Goal: Navigation & Orientation: Find specific page/section

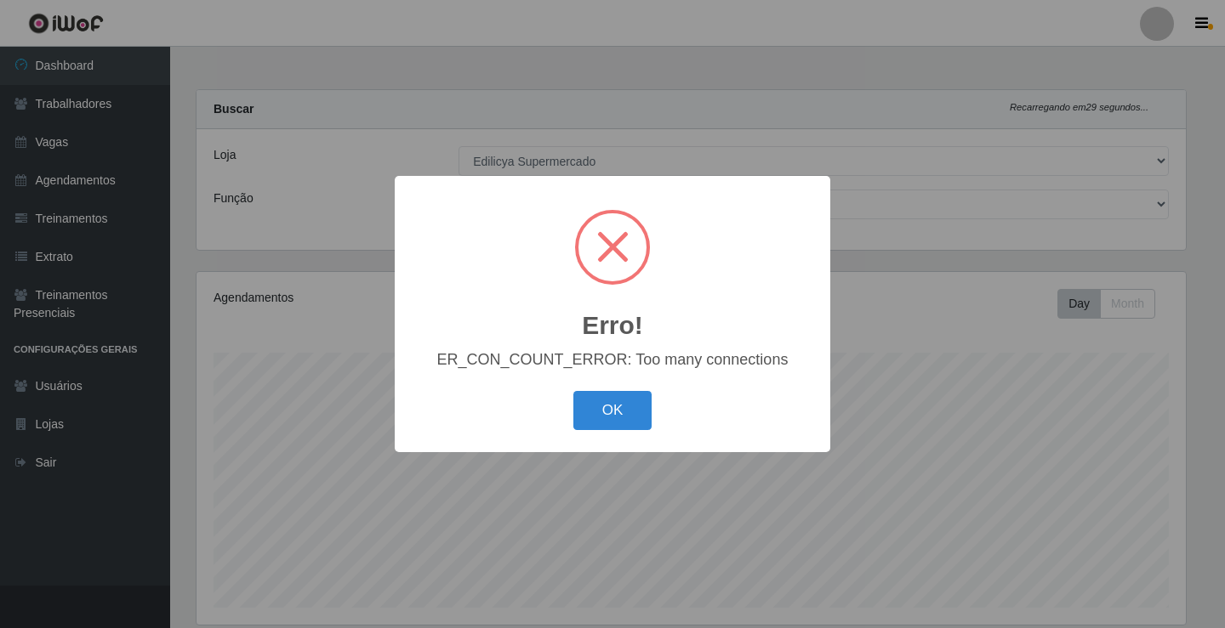
select select "460"
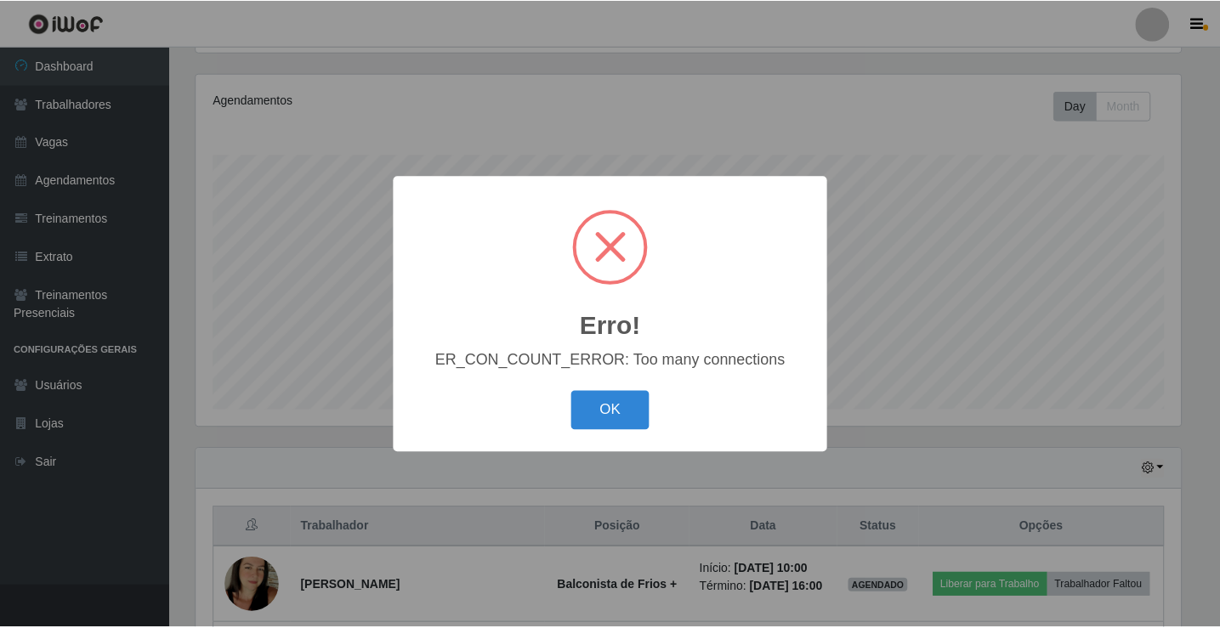
scroll to position [353, 989]
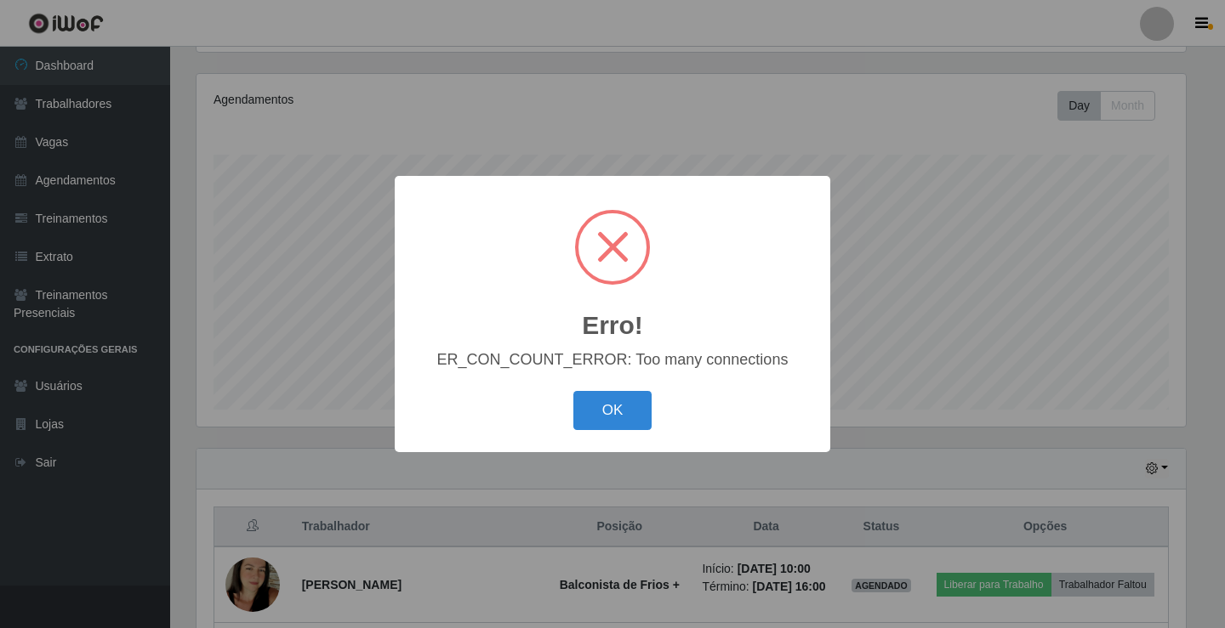
click at [667, 105] on div "Erro! × ER_CON_COUNT_ERROR: Too many connections OK Cancel" at bounding box center [612, 314] width 1225 height 628
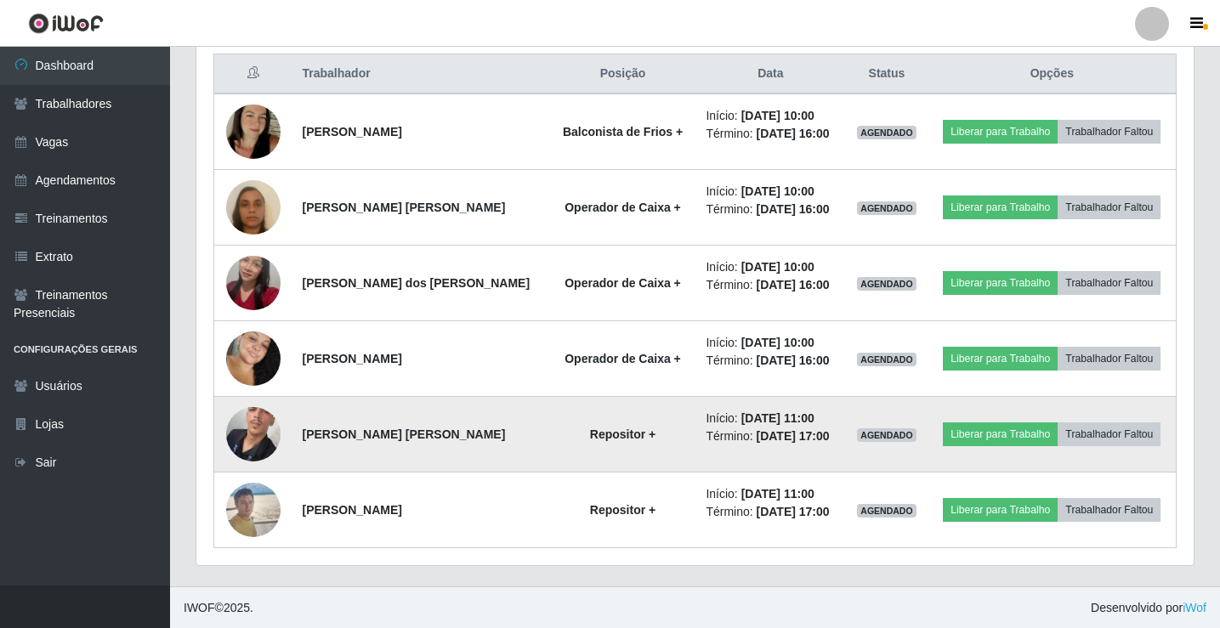
scroll to position [652, 0]
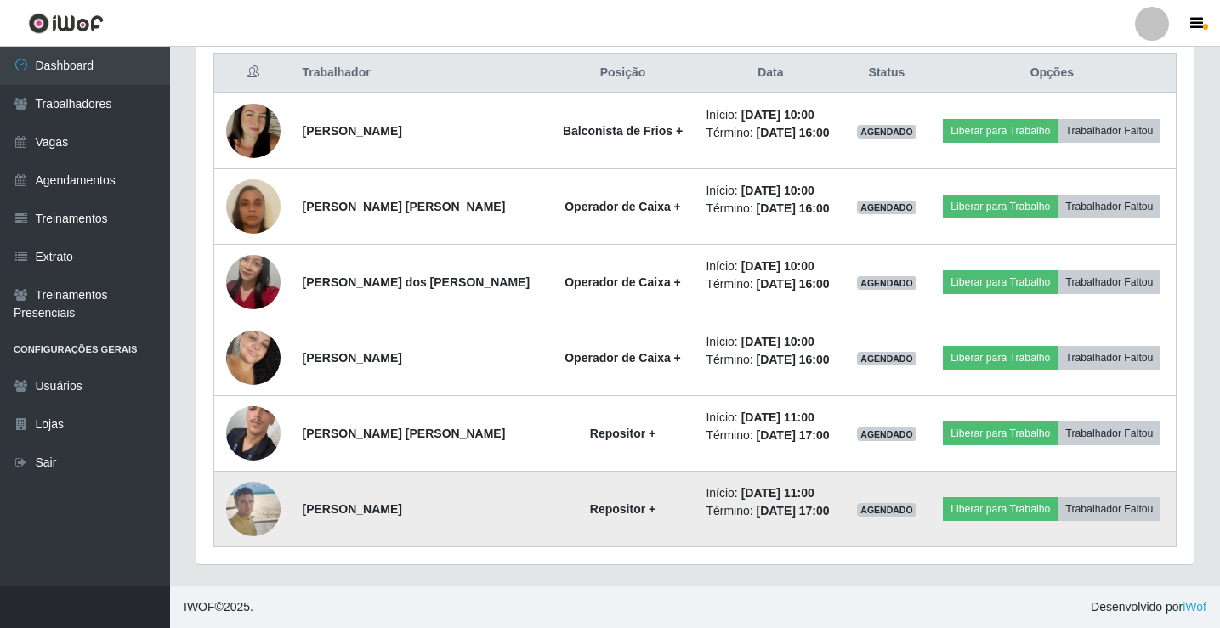
click at [245, 509] on img at bounding box center [253, 509] width 54 height 72
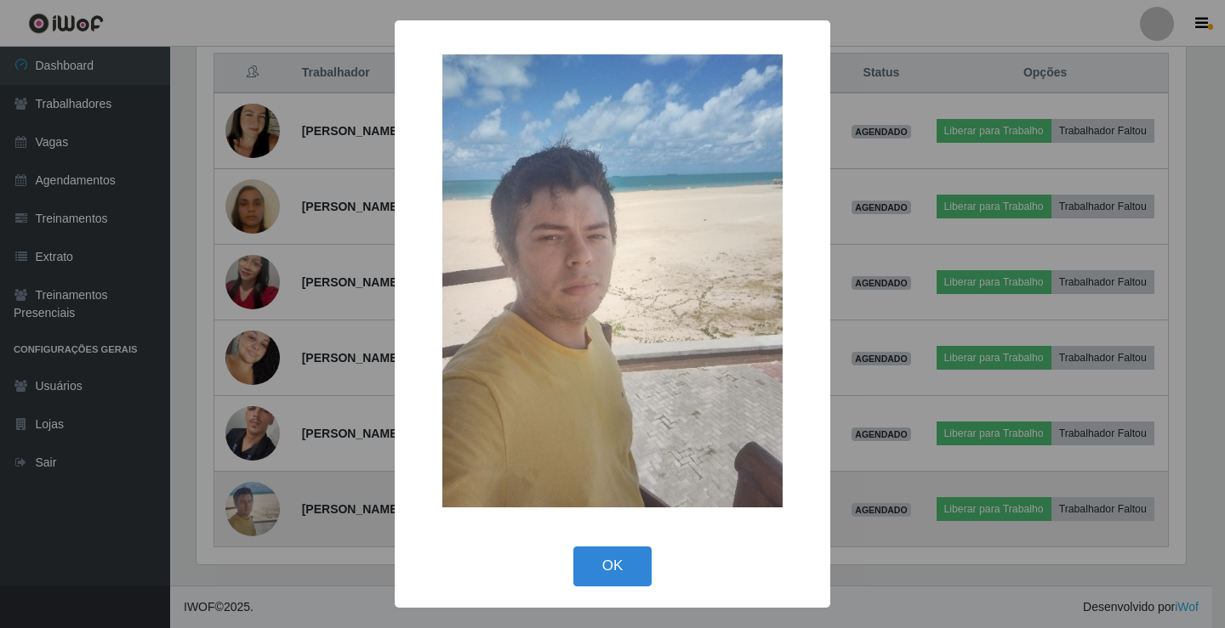
click at [245, 509] on div "× OK Cancel" at bounding box center [612, 314] width 1225 height 628
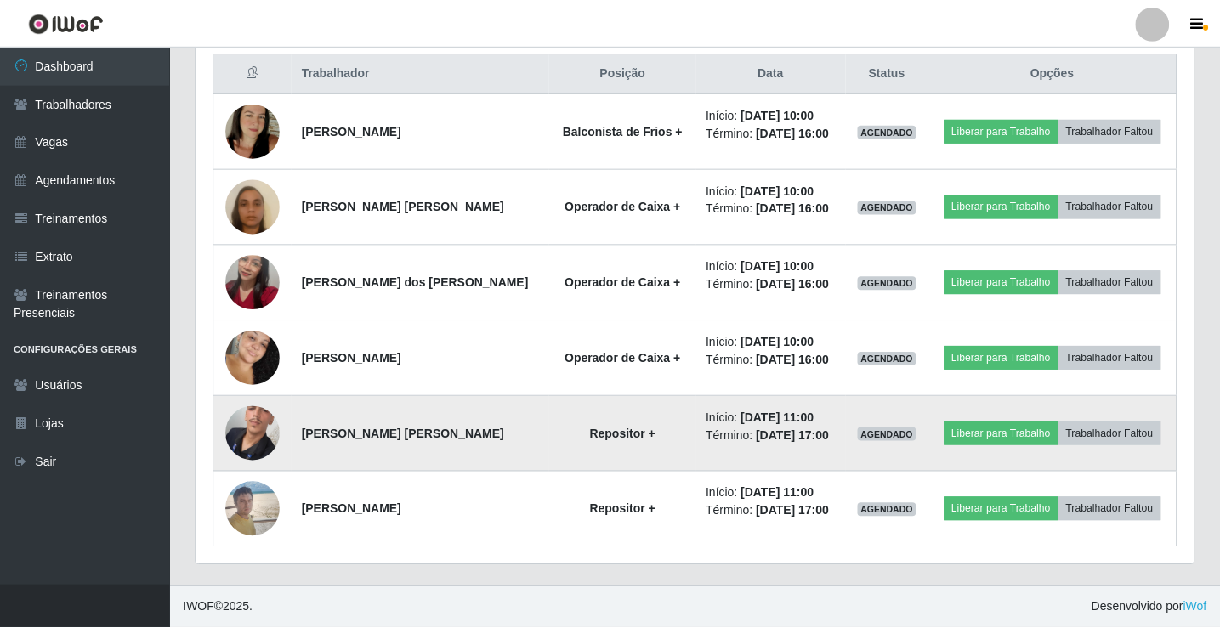
scroll to position [353, 998]
click at [261, 440] on img at bounding box center [253, 434] width 54 height 122
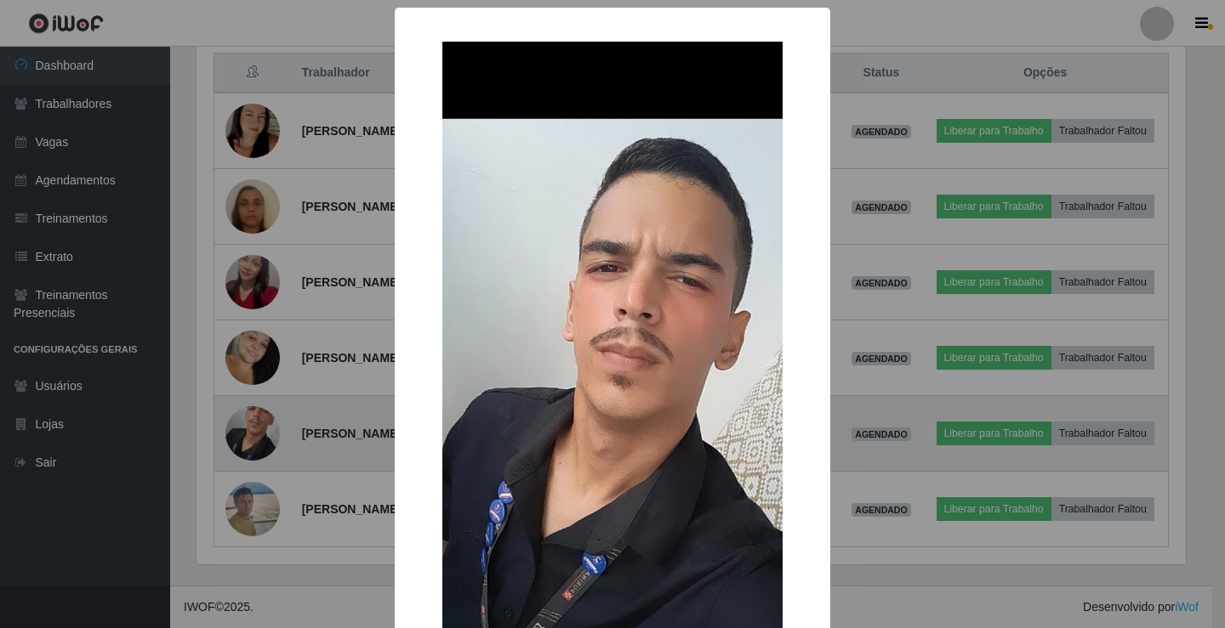
click at [261, 440] on div "× OK Cancel" at bounding box center [612, 314] width 1225 height 628
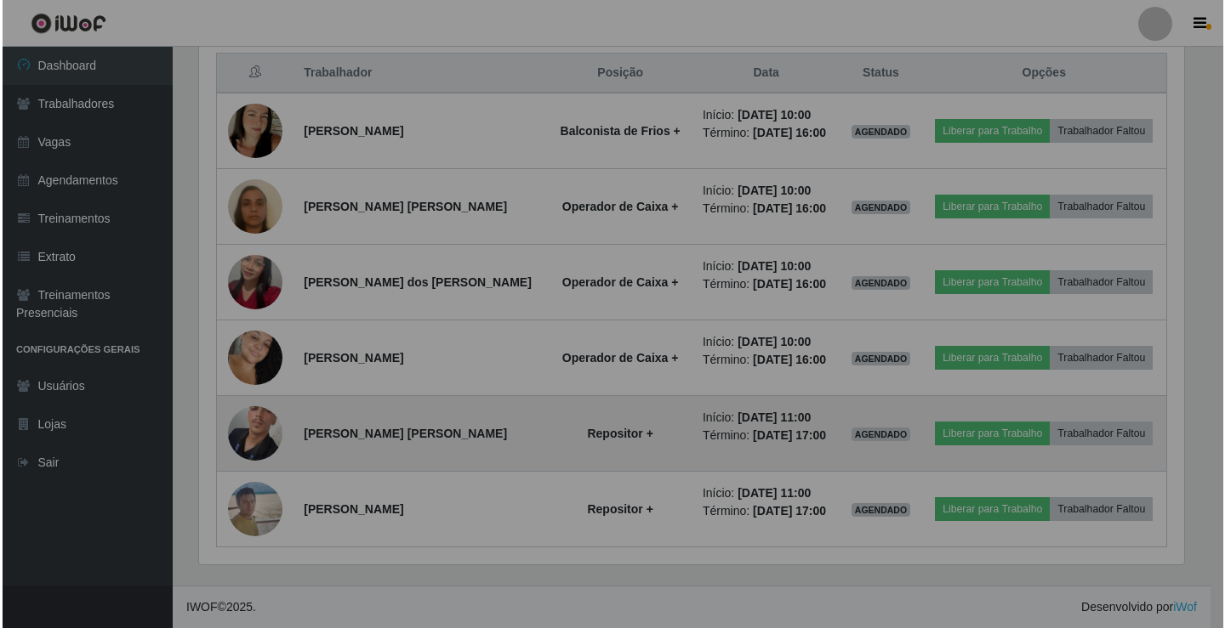
scroll to position [353, 998]
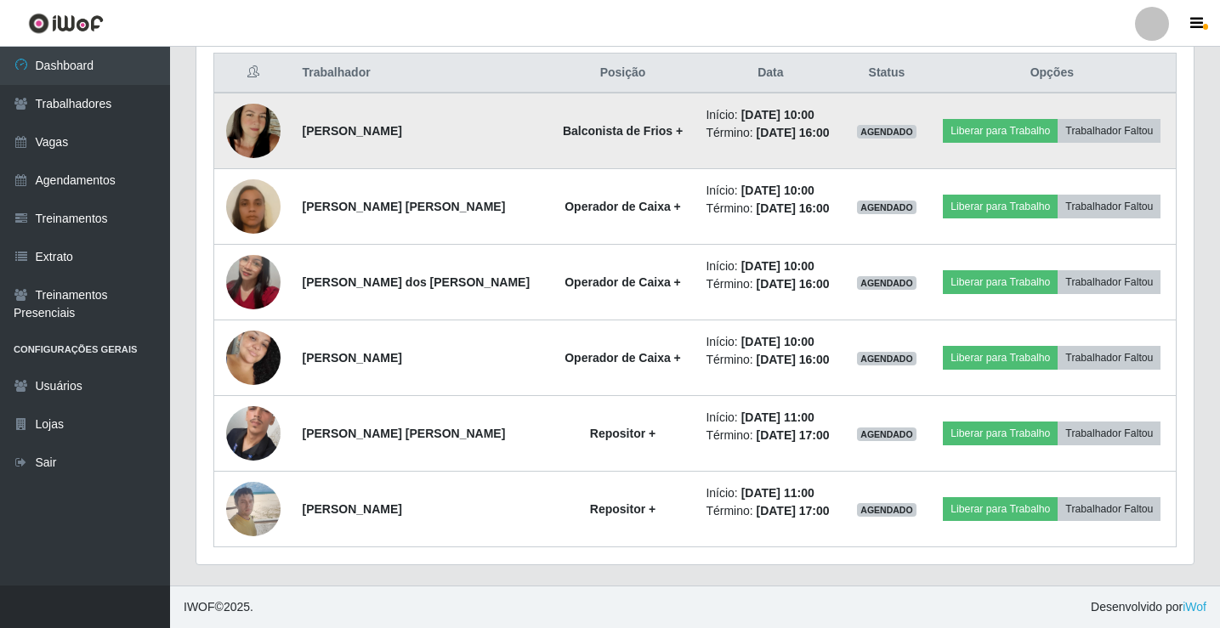
click at [245, 130] on img at bounding box center [253, 130] width 54 height 97
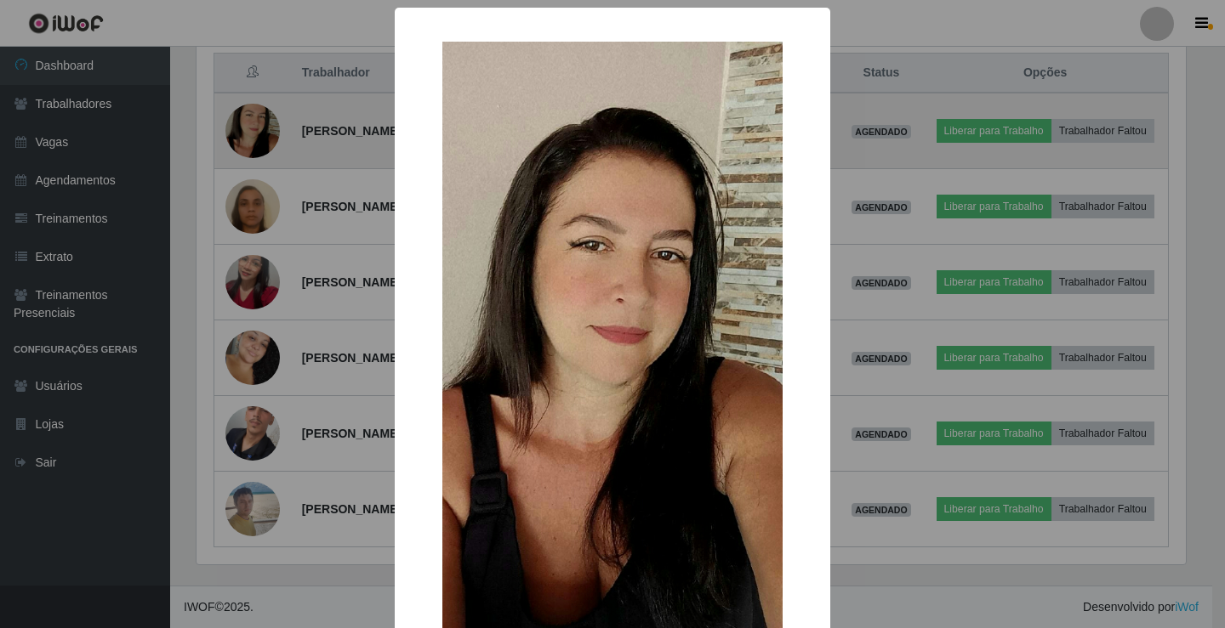
click at [245, 130] on div "× OK Cancel" at bounding box center [612, 314] width 1225 height 628
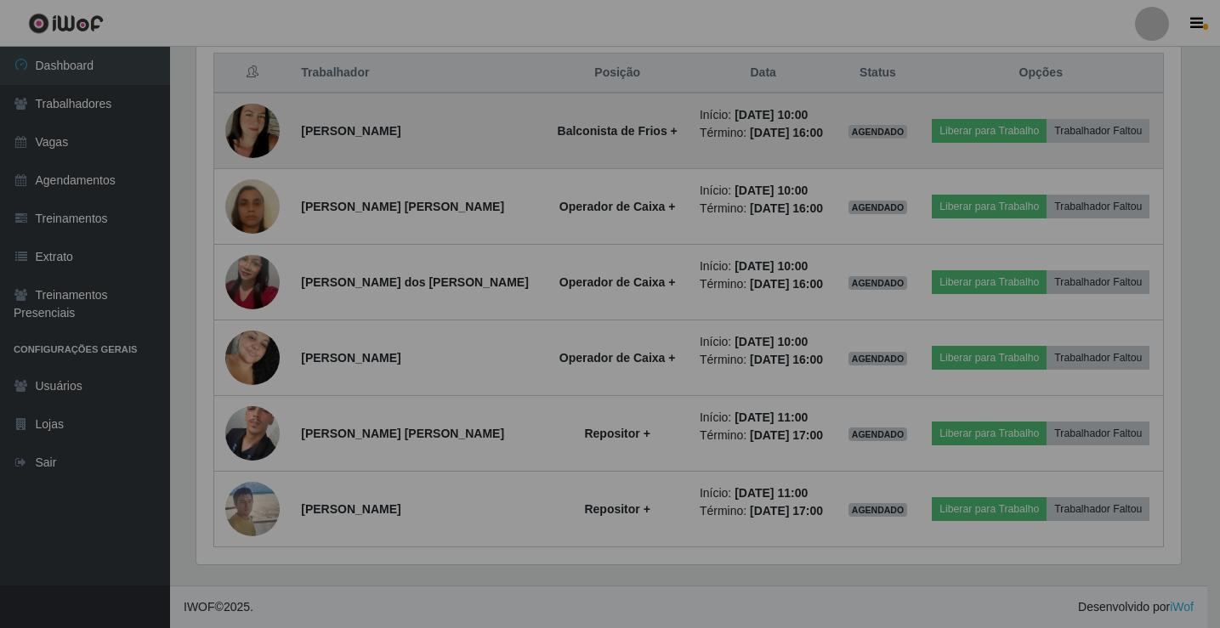
scroll to position [353, 998]
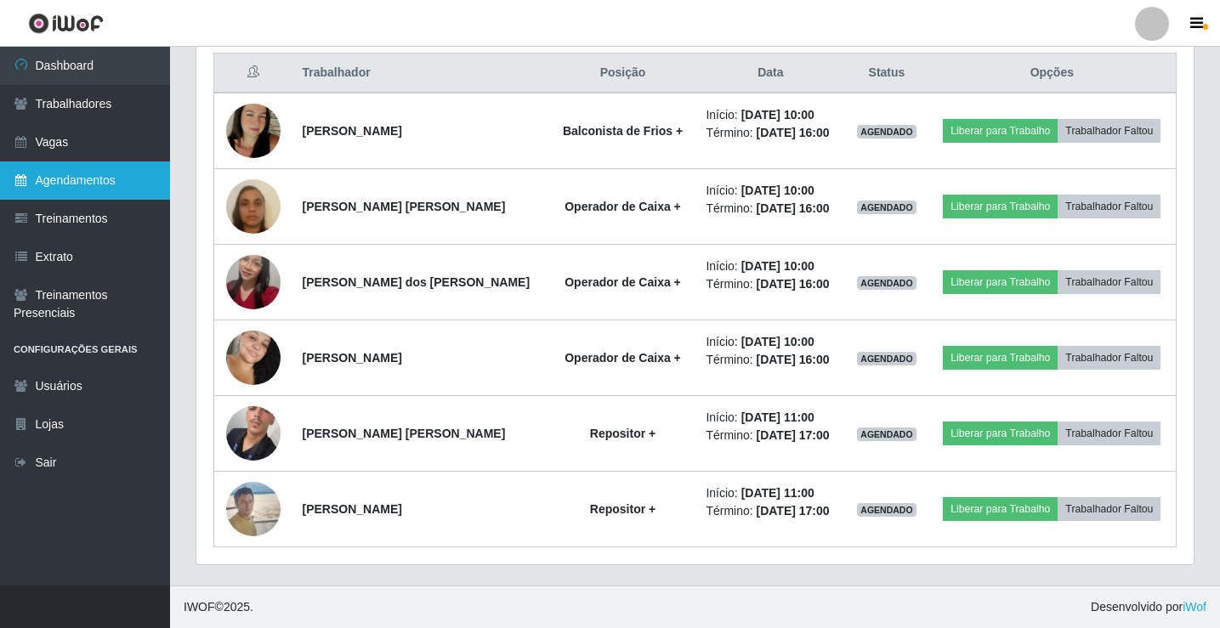
click at [78, 173] on link "Agendamentos" at bounding box center [85, 181] width 170 height 38
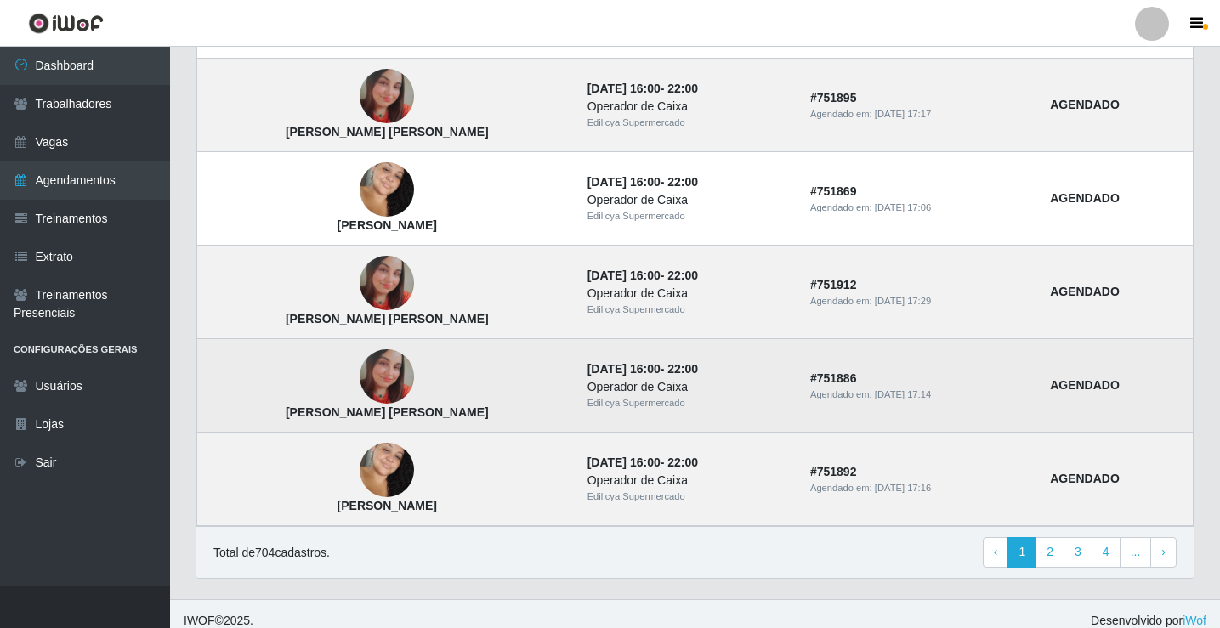
scroll to position [1147, 0]
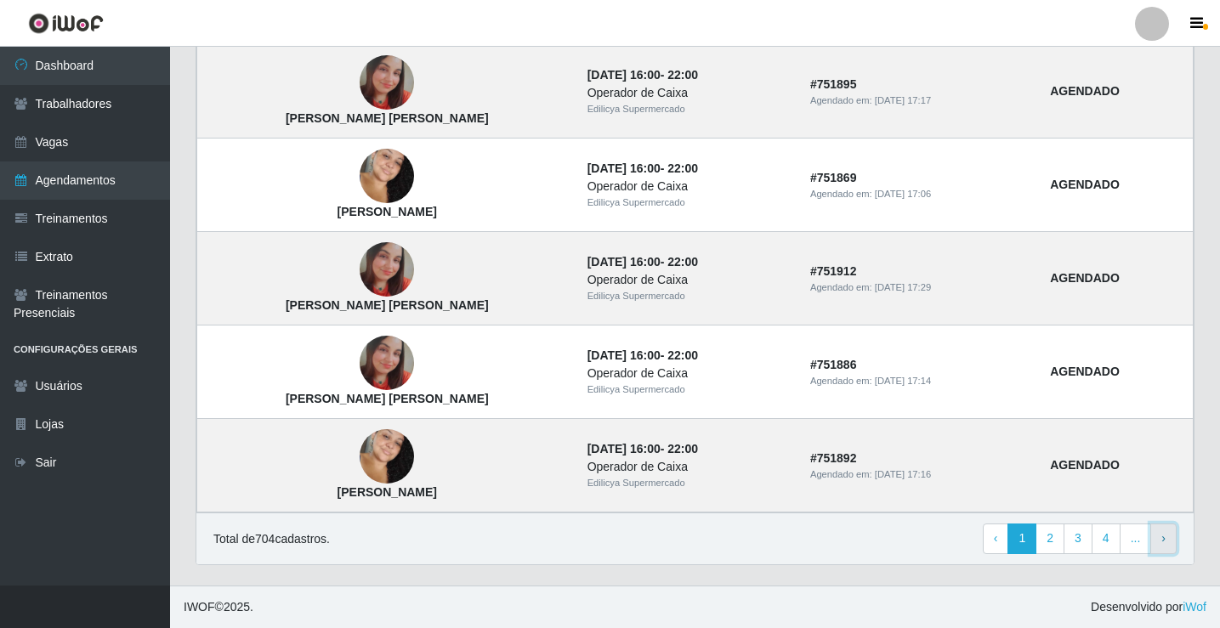
click at [1161, 539] on link "› Next" at bounding box center [1164, 539] width 26 height 31
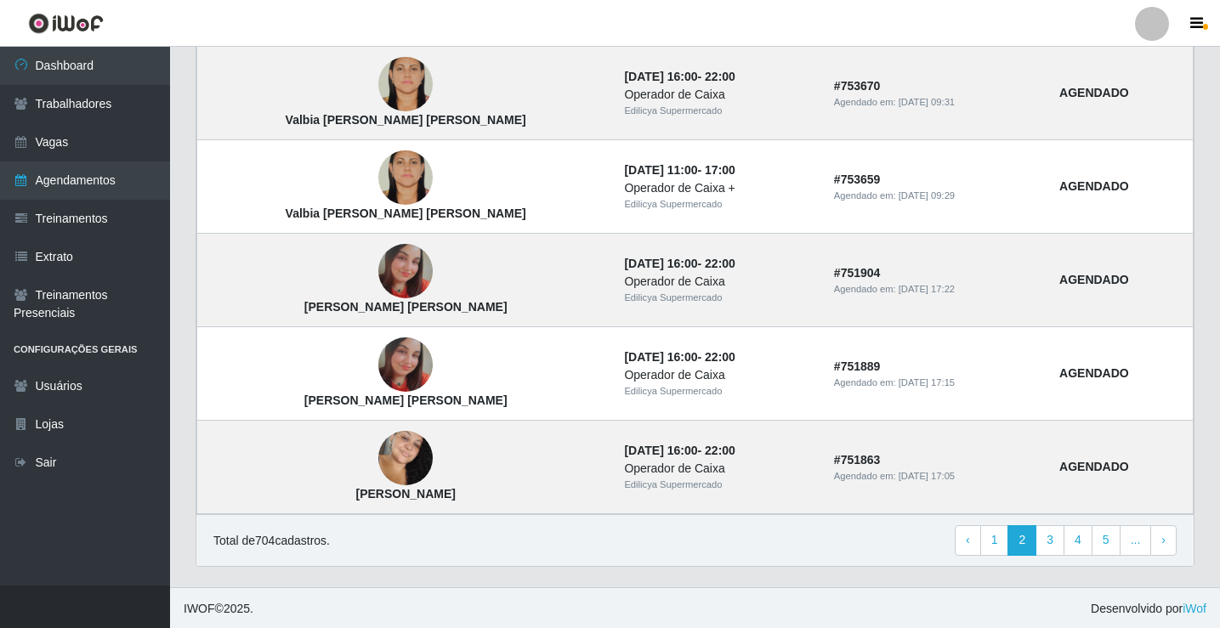
scroll to position [1147, 0]
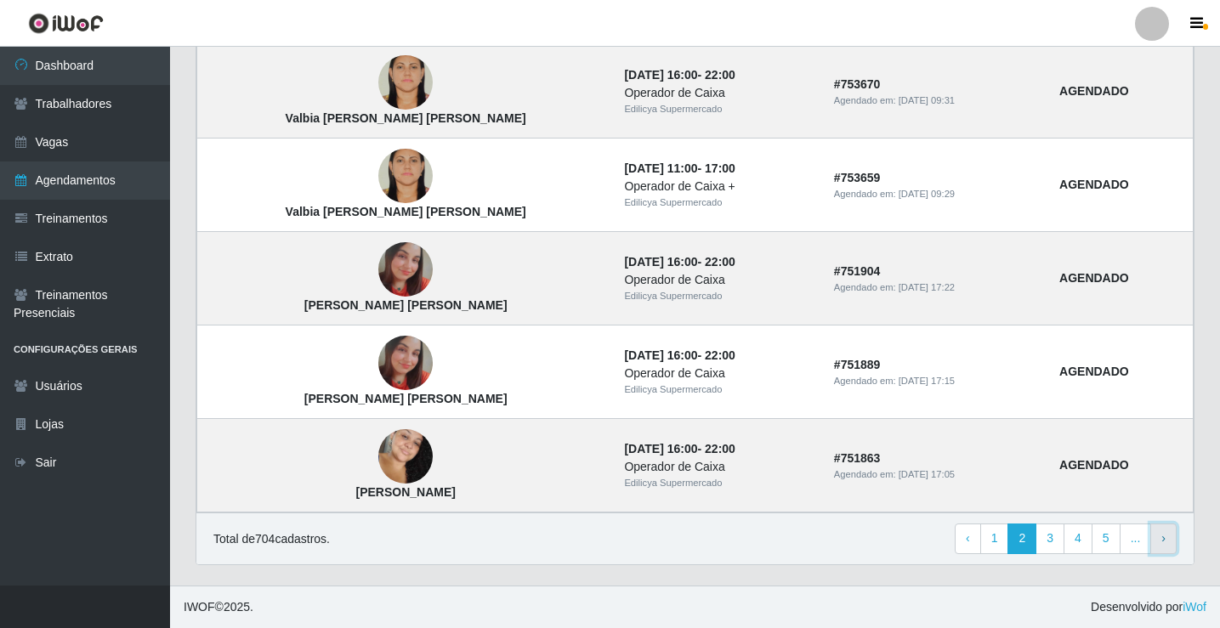
click at [1158, 541] on link "› Next" at bounding box center [1164, 539] width 26 height 31
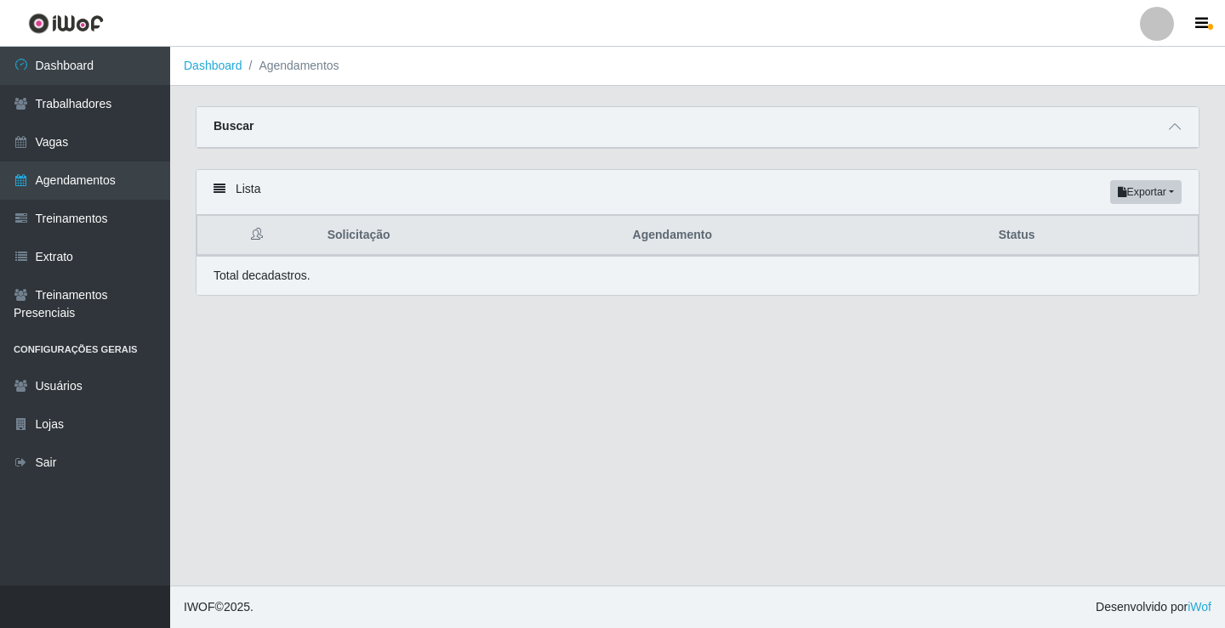
click at [356, 253] on th "Solicitação" at bounding box center [469, 236] width 305 height 40
click at [90, 105] on link "Trabalhadores" at bounding box center [85, 104] width 170 height 38
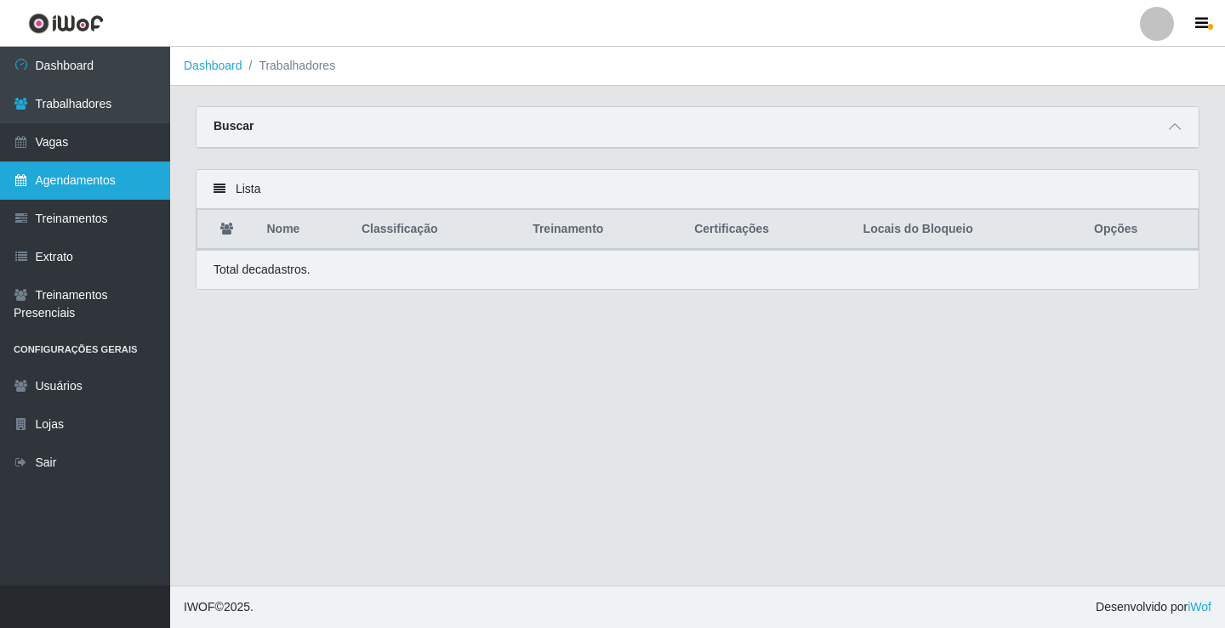
click at [88, 169] on link "Agendamentos" at bounding box center [85, 181] width 170 height 38
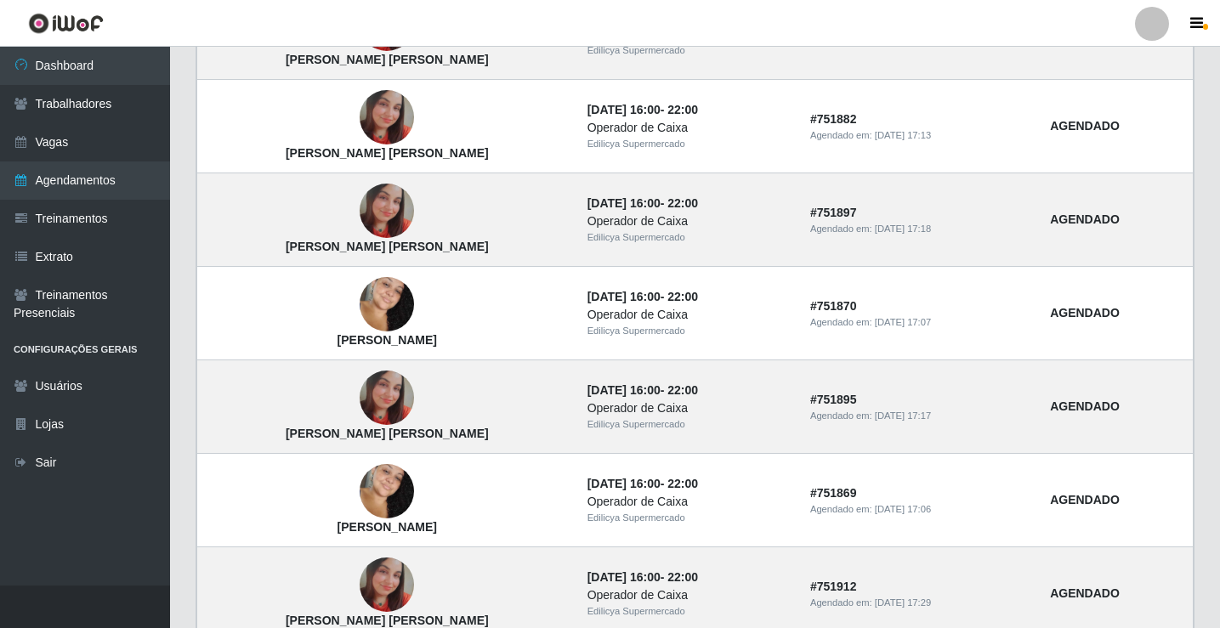
scroll to position [1147, 0]
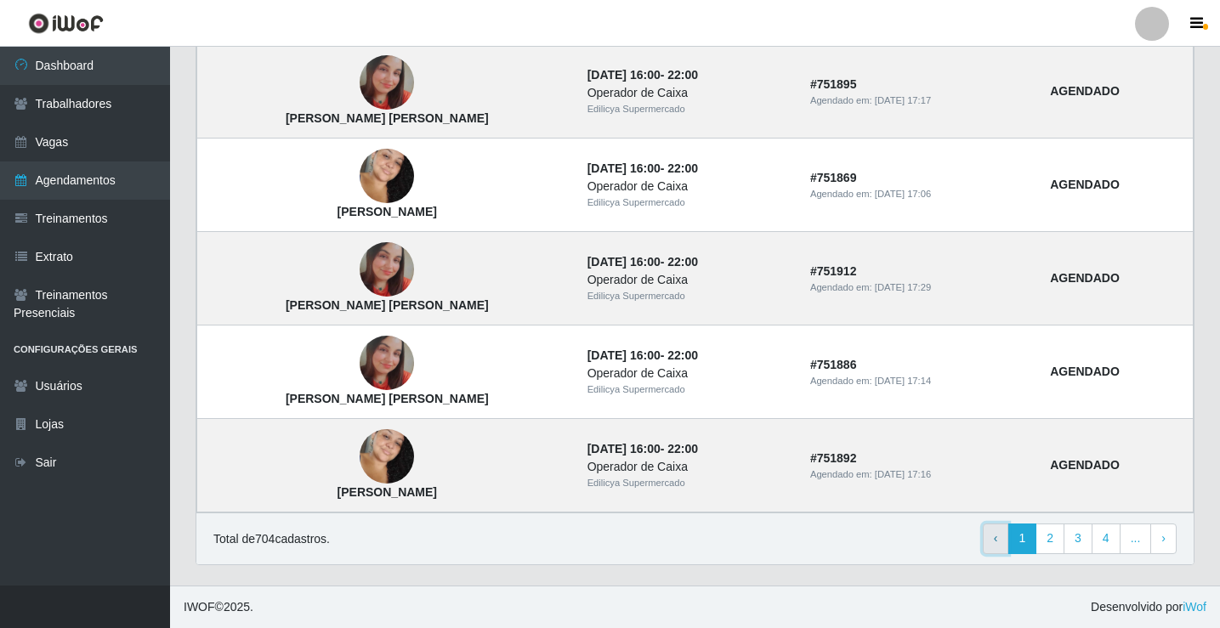
click at [999, 528] on link "‹ Previous" at bounding box center [996, 539] width 26 height 31
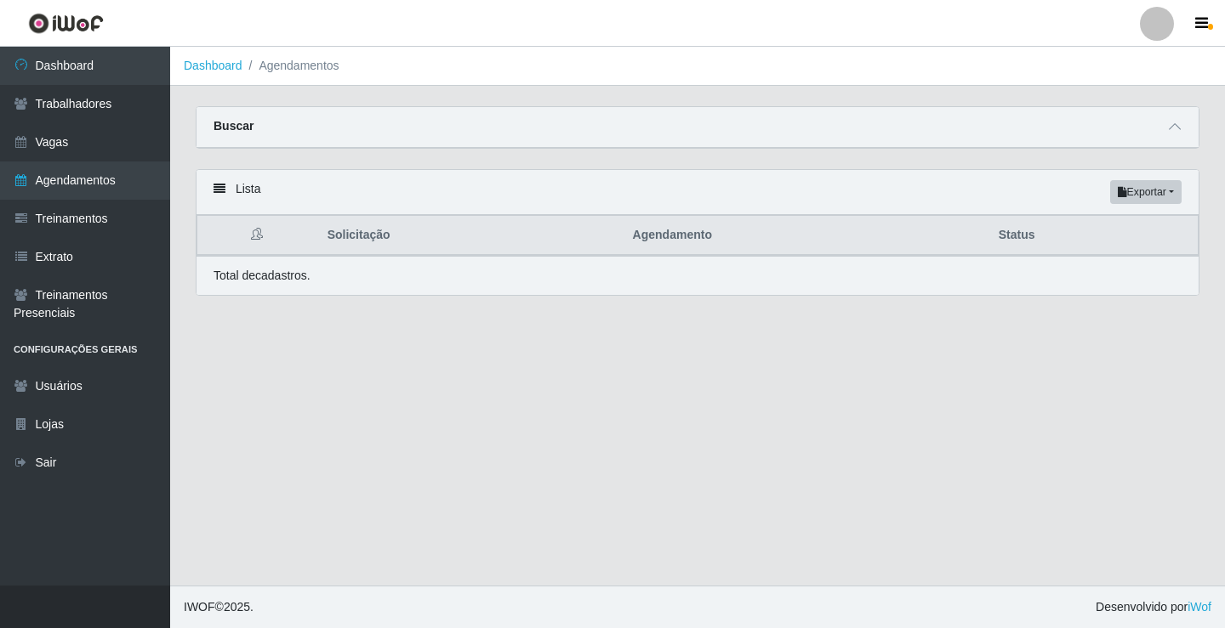
click at [451, 405] on main "Dashboard Agendamentos Carregando... Buscar Início em Término em Status [Seleci…" at bounding box center [697, 316] width 1055 height 539
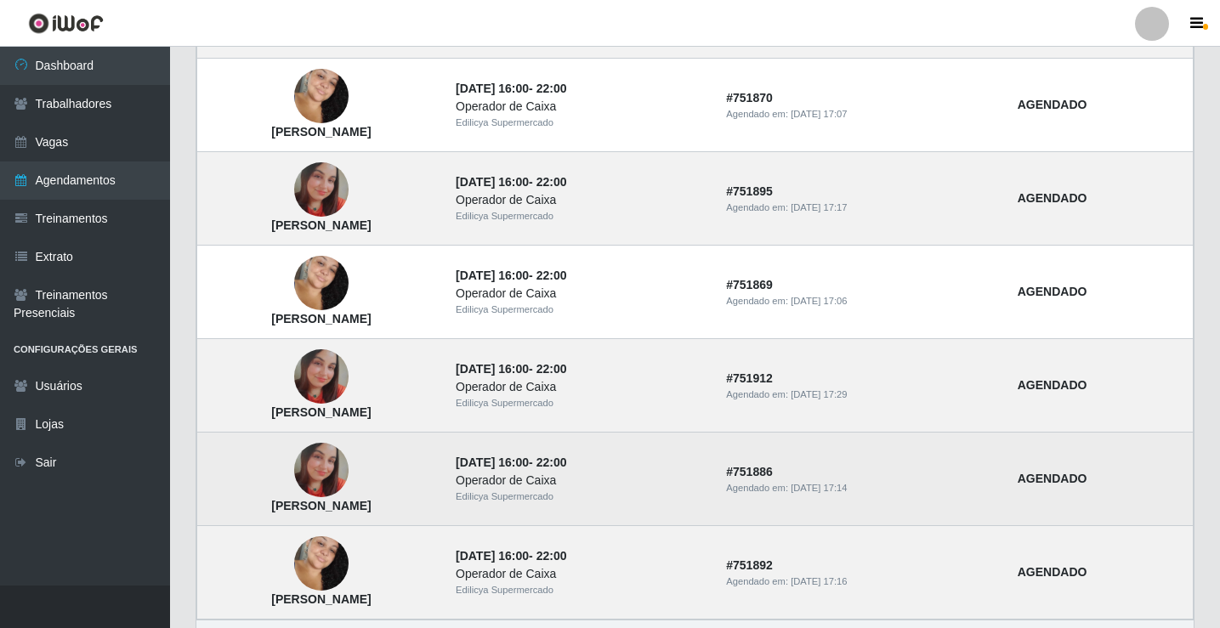
scroll to position [1147, 0]
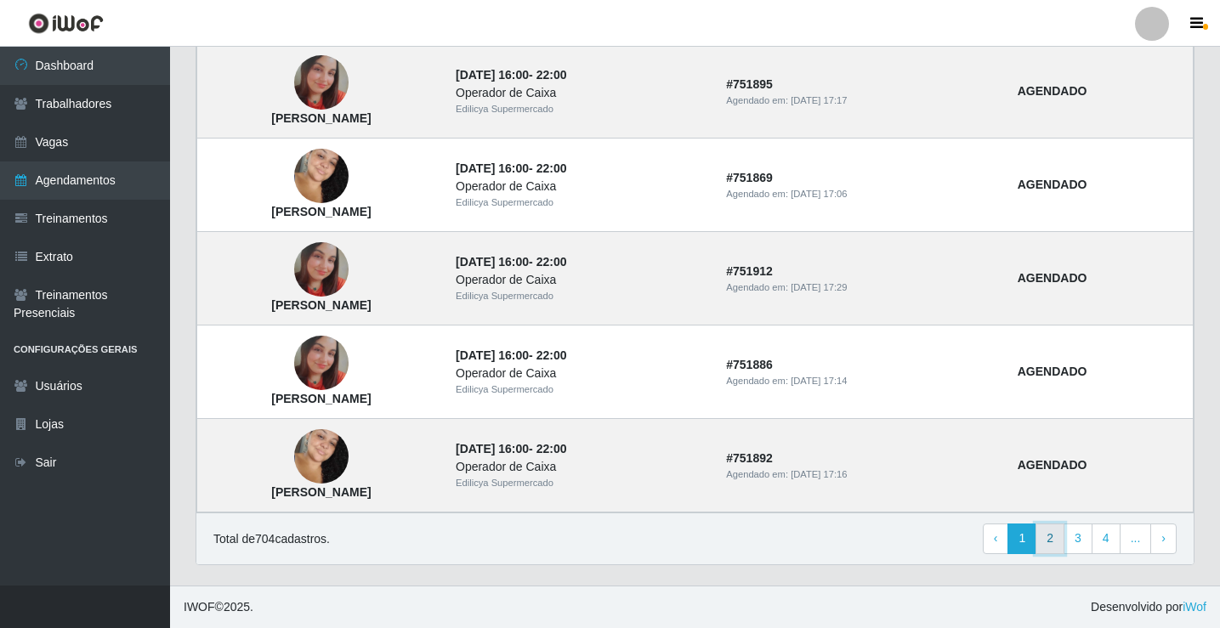
click at [1050, 539] on link "2" at bounding box center [1050, 539] width 29 height 31
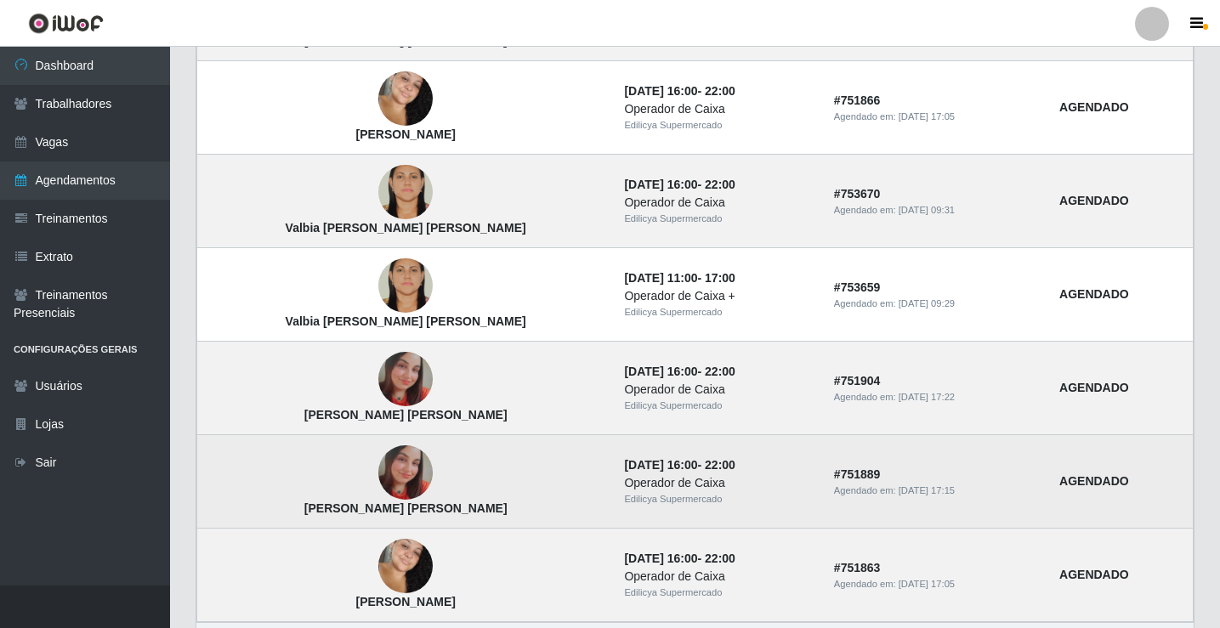
scroll to position [1147, 0]
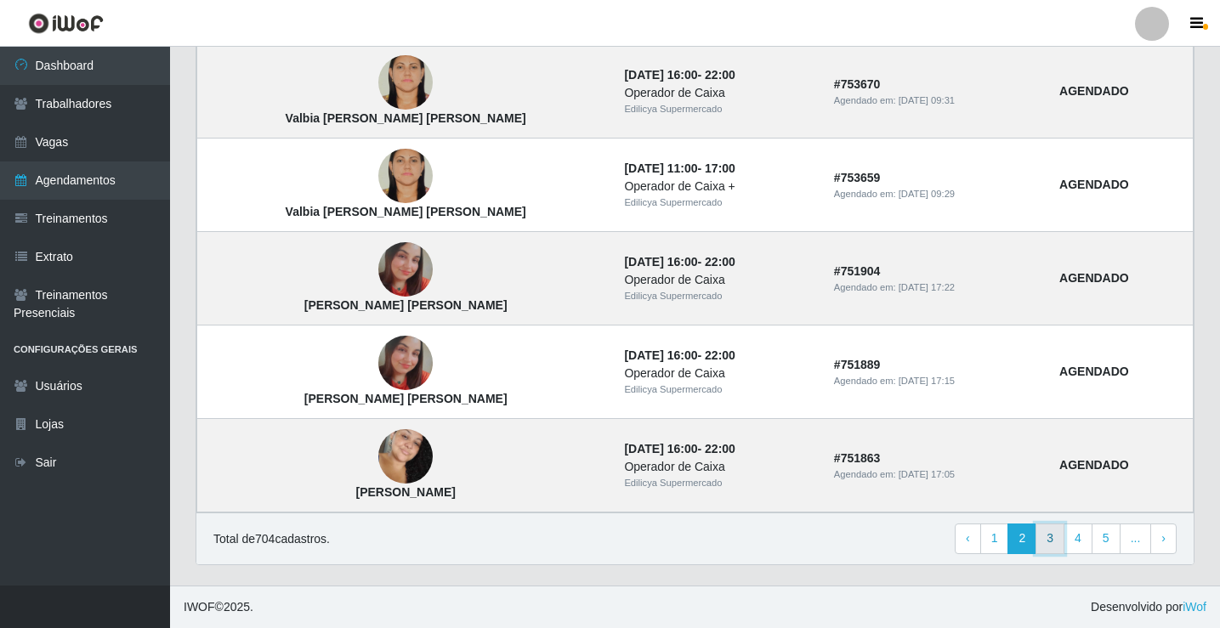
click at [1048, 538] on link "3" at bounding box center [1050, 539] width 29 height 31
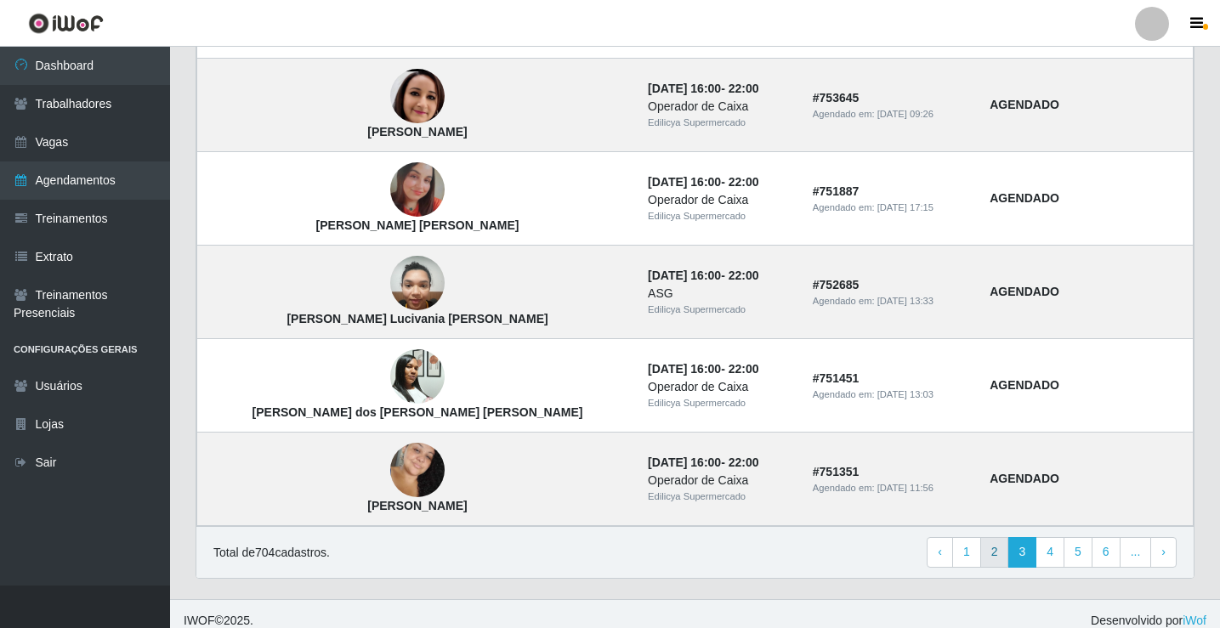
scroll to position [1147, 0]
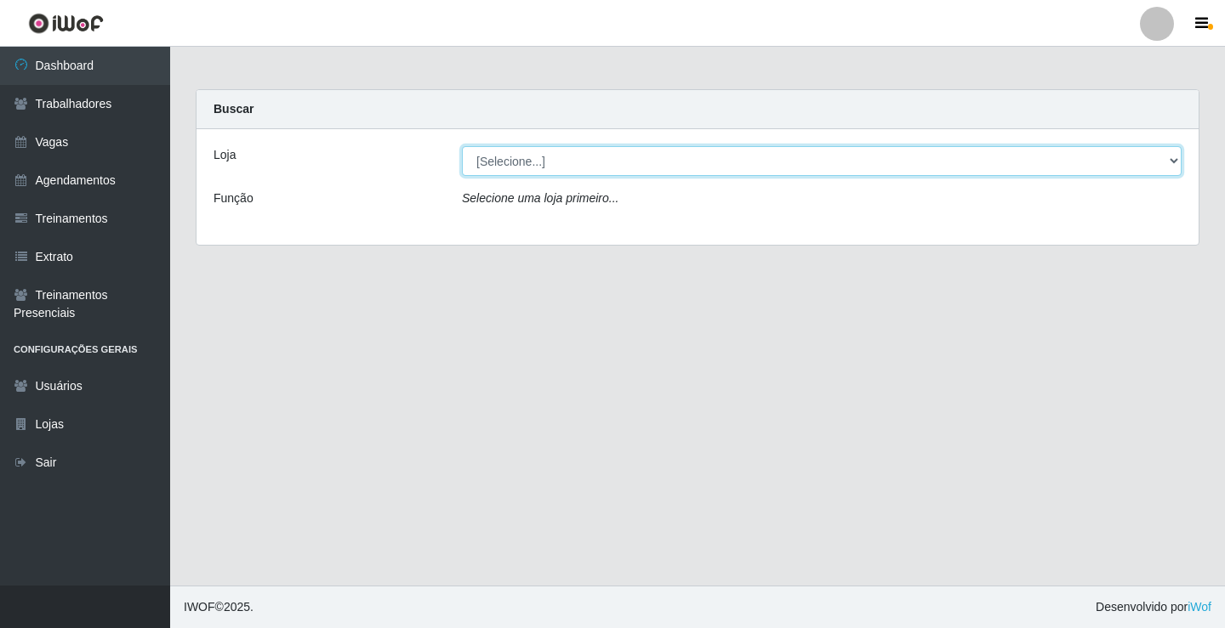
click at [561, 164] on select "[Selecione...] Edilicya Supermercado" at bounding box center [821, 161] width 719 height 30
select select "460"
click at [462, 146] on select "[Selecione...] Edilicya Supermercado" at bounding box center [821, 161] width 719 height 30
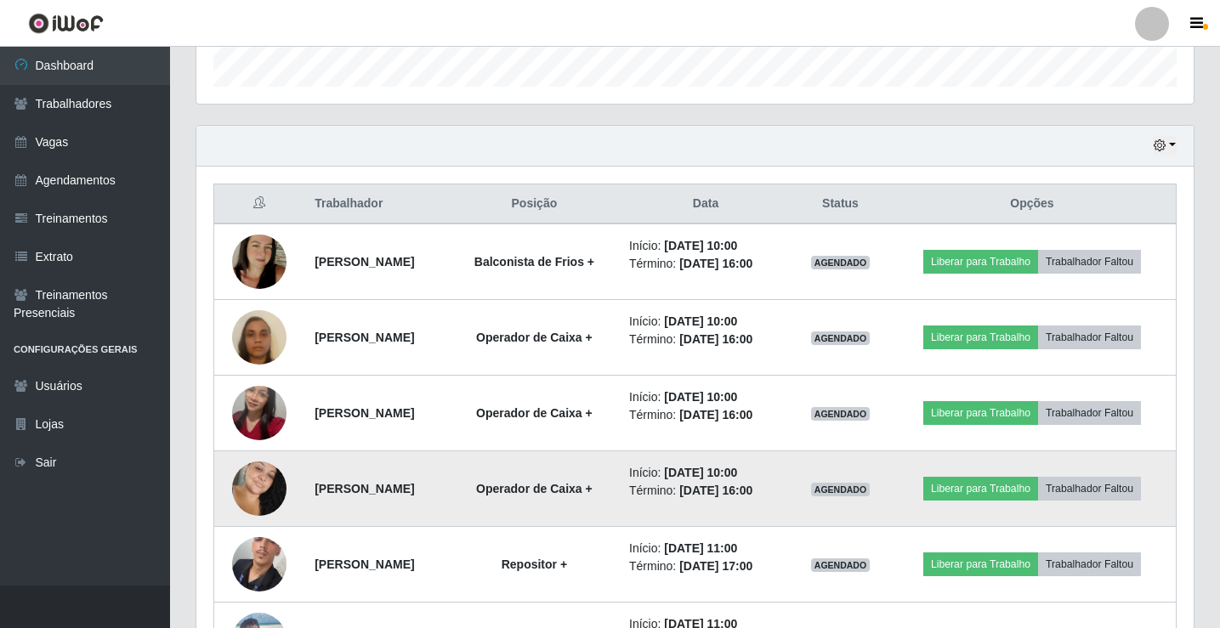
scroll to position [652, 0]
